Goal: Task Accomplishment & Management: Use online tool/utility

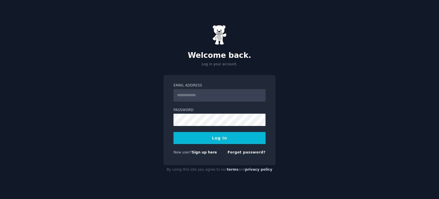
type input "**********"
click at [254, 137] on button "Log In" at bounding box center [219, 138] width 92 height 12
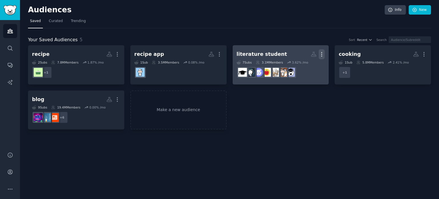
click at [322, 56] on icon "button" at bounding box center [322, 54] width 1 height 4
click at [309, 67] on p "Delete" at bounding box center [306, 66] width 13 height 6
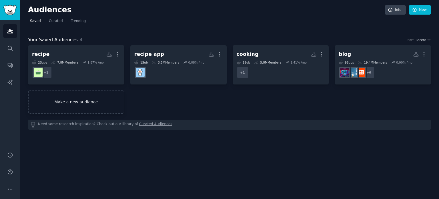
click at [113, 107] on link "Make a new audience" at bounding box center [76, 101] width 96 height 23
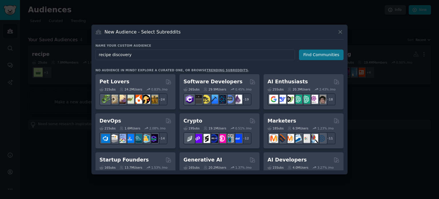
type input "recipe discovery"
click at [308, 59] on button "Find Communities" at bounding box center [321, 54] width 45 height 11
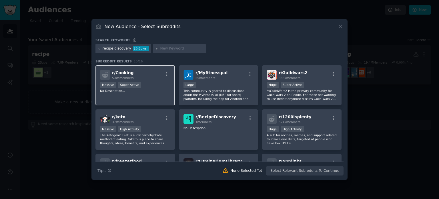
click at [145, 86] on div "Massive Super Active" at bounding box center [135, 85] width 70 height 7
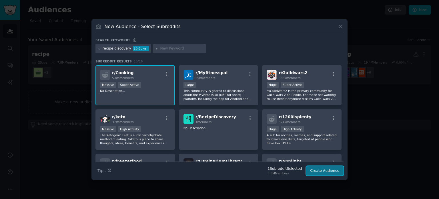
click at [314, 170] on button "Create Audience" at bounding box center [325, 171] width 38 height 10
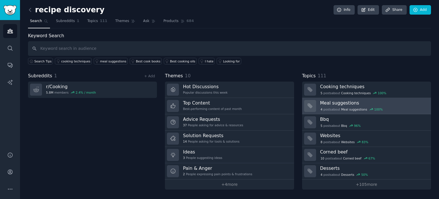
click at [324, 104] on h3 "Meal suggestions" at bounding box center [373, 103] width 107 height 6
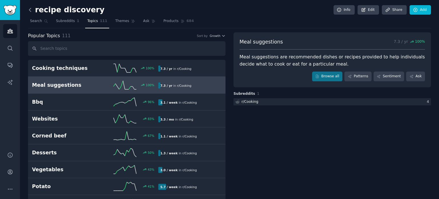
click at [28, 9] on icon at bounding box center [30, 10] width 6 height 6
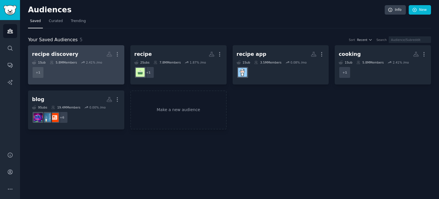
click at [101, 74] on dd "+ 1" at bounding box center [76, 72] width 88 height 16
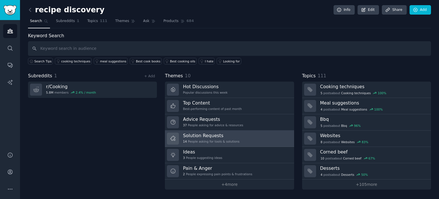
click at [249, 131] on link "Solution Requests 14 People asking for tools & solutions" at bounding box center [229, 138] width 129 height 16
